Goal: Use online tool/utility: Utilize a website feature to perform a specific function

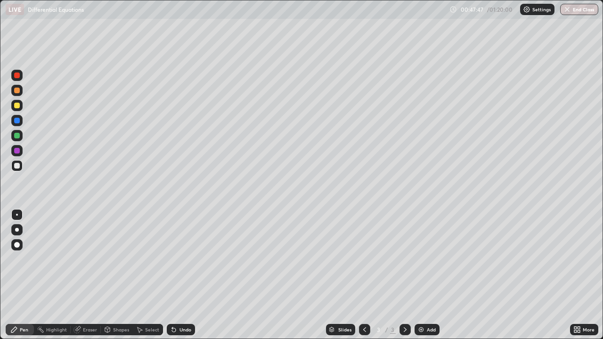
scroll to position [339, 603]
click at [427, 329] on div "Add" at bounding box center [431, 329] width 9 height 5
click at [17, 75] on div at bounding box center [17, 76] width 6 height 6
click at [20, 105] on div at bounding box center [16, 105] width 11 height 11
click at [19, 165] on div at bounding box center [17, 166] width 6 height 6
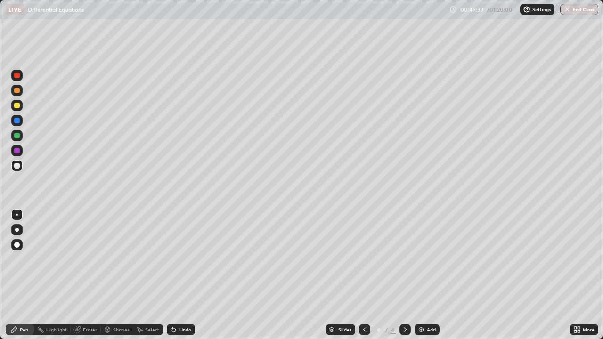
click at [17, 167] on div at bounding box center [17, 166] width 6 height 6
click at [18, 134] on div at bounding box center [17, 136] width 6 height 6
click at [184, 326] on div "Undo" at bounding box center [181, 329] width 28 height 11
click at [185, 327] on div "Undo" at bounding box center [185, 329] width 12 height 5
click at [183, 327] on div "Undo" at bounding box center [185, 329] width 12 height 5
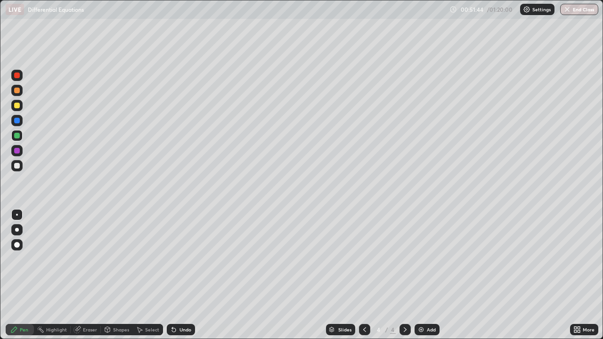
click at [184, 330] on div "Undo" at bounding box center [185, 329] width 12 height 5
click at [185, 328] on div "Undo" at bounding box center [185, 329] width 12 height 5
click at [186, 332] on div "Undo" at bounding box center [185, 329] width 12 height 5
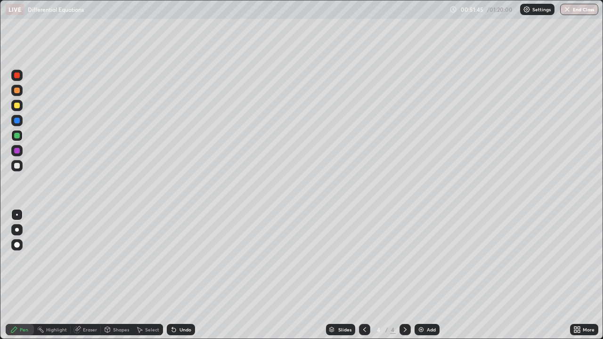
click at [186, 332] on div "Undo" at bounding box center [185, 329] width 12 height 5
click at [185, 330] on div "Undo" at bounding box center [185, 329] width 12 height 5
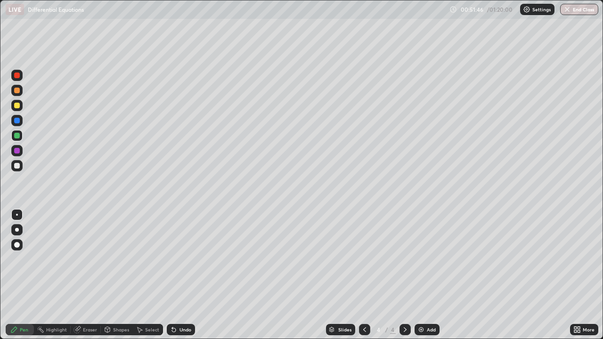
click at [185, 331] on div "Undo" at bounding box center [185, 329] width 12 height 5
click at [183, 331] on div "Undo" at bounding box center [185, 329] width 12 height 5
click at [182, 330] on div "Undo" at bounding box center [185, 329] width 12 height 5
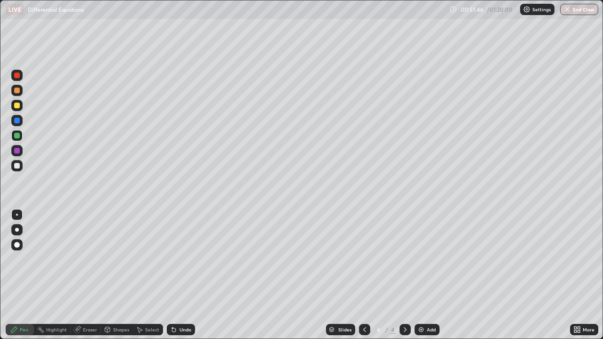
click at [182, 330] on div "Undo" at bounding box center [185, 329] width 12 height 5
click at [182, 331] on div "Undo" at bounding box center [185, 329] width 12 height 5
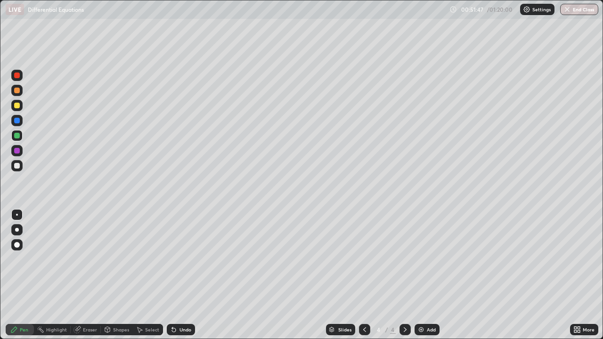
click at [183, 332] on div "Undo" at bounding box center [185, 329] width 12 height 5
click at [182, 332] on div "Undo" at bounding box center [185, 329] width 12 height 5
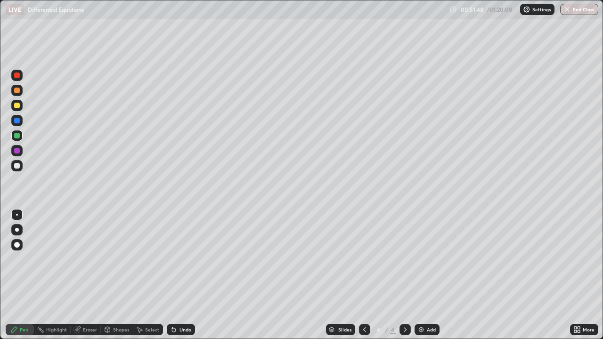
click at [182, 330] on div "Undo" at bounding box center [185, 329] width 12 height 5
click at [181, 332] on div "Undo" at bounding box center [185, 329] width 12 height 5
click at [182, 334] on div "Undo" at bounding box center [181, 329] width 28 height 11
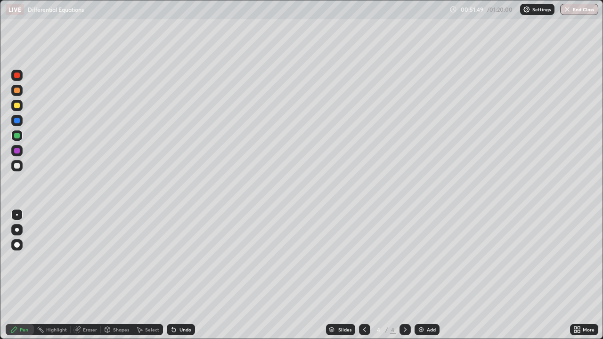
click at [182, 334] on div "Undo" at bounding box center [181, 329] width 28 height 11
click at [427, 331] on div "Add" at bounding box center [431, 329] width 9 height 5
click at [18, 166] on div at bounding box center [17, 166] width 6 height 6
click at [17, 134] on div at bounding box center [17, 136] width 6 height 6
click at [364, 327] on icon at bounding box center [365, 330] width 8 height 8
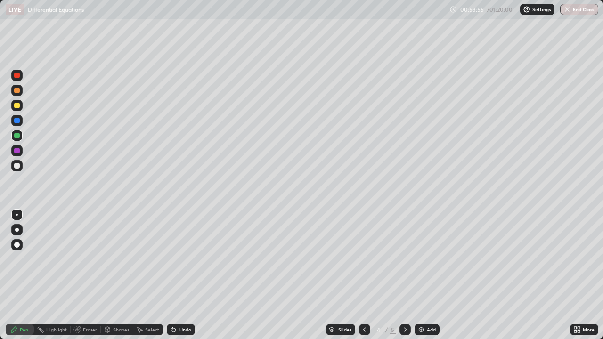
click at [404, 330] on icon at bounding box center [405, 330] width 8 height 8
click at [21, 165] on div at bounding box center [16, 165] width 11 height 11
click at [404, 330] on icon at bounding box center [405, 330] width 8 height 8
click at [422, 328] on img at bounding box center [421, 330] width 8 height 8
click at [182, 330] on div "Undo" at bounding box center [185, 329] width 12 height 5
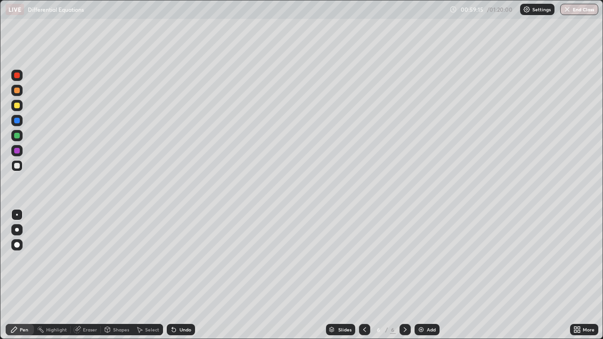
click at [364, 326] on icon at bounding box center [365, 330] width 8 height 8
click at [404, 330] on icon at bounding box center [405, 330] width 8 height 8
click at [364, 330] on icon at bounding box center [365, 330] width 8 height 8
click at [405, 326] on icon at bounding box center [405, 330] width 8 height 8
click at [364, 330] on icon at bounding box center [365, 330] width 8 height 8
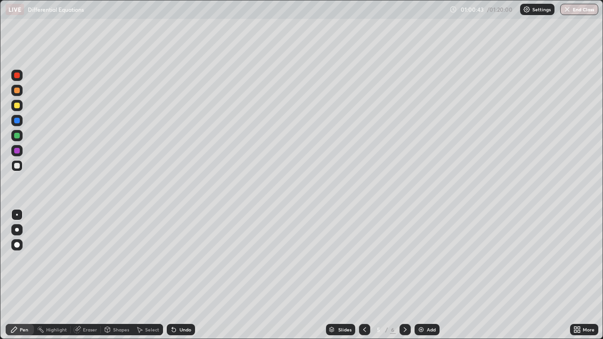
click at [404, 330] on icon at bounding box center [405, 330] width 8 height 8
click at [363, 329] on icon at bounding box center [364, 329] width 3 height 5
click at [405, 328] on icon at bounding box center [405, 330] width 8 height 8
click at [363, 329] on icon at bounding box center [364, 329] width 3 height 5
click at [404, 330] on icon at bounding box center [405, 330] width 8 height 8
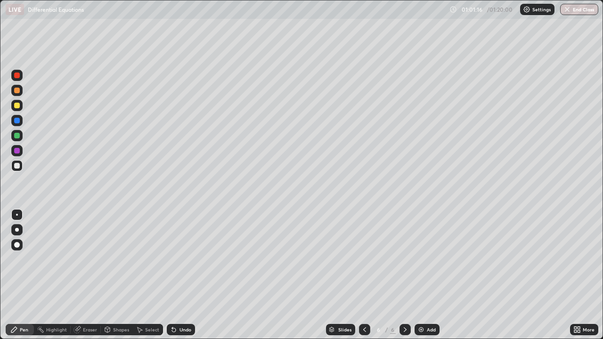
click at [362, 330] on icon at bounding box center [365, 330] width 8 height 8
click at [404, 331] on icon at bounding box center [405, 330] width 8 height 8
click at [364, 330] on icon at bounding box center [365, 330] width 8 height 8
click at [404, 329] on icon at bounding box center [405, 330] width 8 height 8
click at [364, 328] on icon at bounding box center [364, 329] width 3 height 5
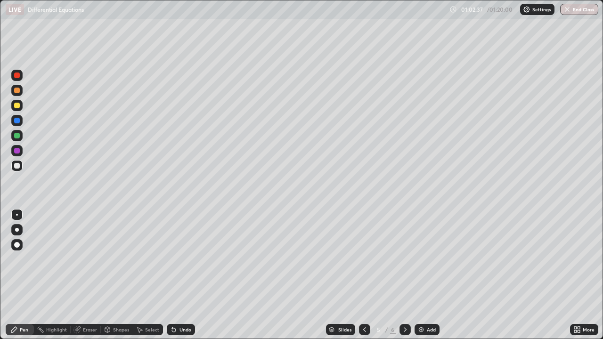
click at [404, 330] on icon at bounding box center [405, 330] width 8 height 8
click at [364, 329] on icon at bounding box center [365, 330] width 8 height 8
click at [404, 331] on icon at bounding box center [405, 329] width 3 height 5
click at [363, 331] on icon at bounding box center [364, 329] width 3 height 5
click at [405, 332] on icon at bounding box center [405, 330] width 8 height 8
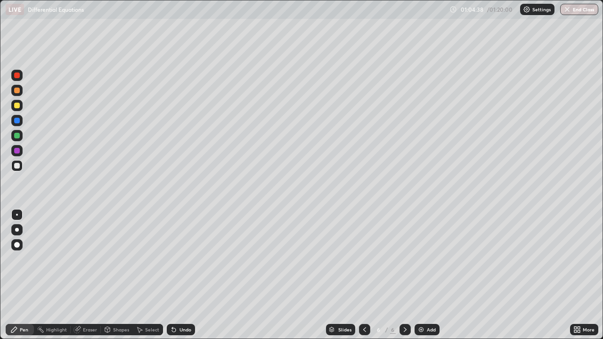
click at [404, 329] on icon at bounding box center [405, 330] width 8 height 8
click at [364, 330] on icon at bounding box center [365, 330] width 8 height 8
click at [409, 330] on div at bounding box center [404, 329] width 11 height 11
click at [405, 332] on icon at bounding box center [405, 330] width 8 height 8
click at [17, 135] on div at bounding box center [17, 136] width 6 height 6
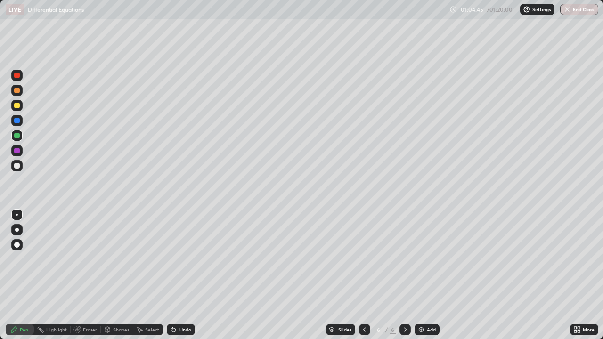
click at [428, 333] on div "Add" at bounding box center [426, 329] width 25 height 11
click at [17, 105] on div at bounding box center [17, 106] width 6 height 6
click at [18, 167] on div at bounding box center [17, 166] width 6 height 6
click at [404, 330] on icon at bounding box center [405, 330] width 8 height 8
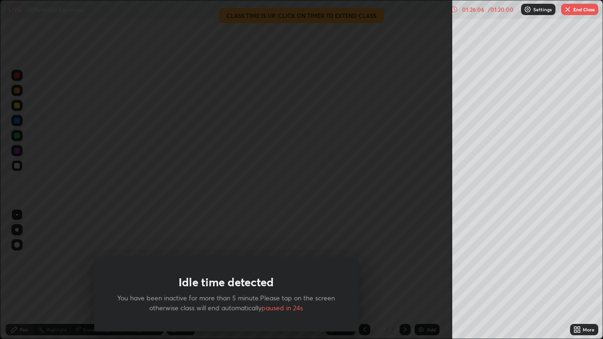
click at [361, 218] on div "Idle time detected You have been inactive for more than 5 minute.Please tap on …" at bounding box center [226, 169] width 452 height 339
